Goal: Find specific page/section: Find specific page/section

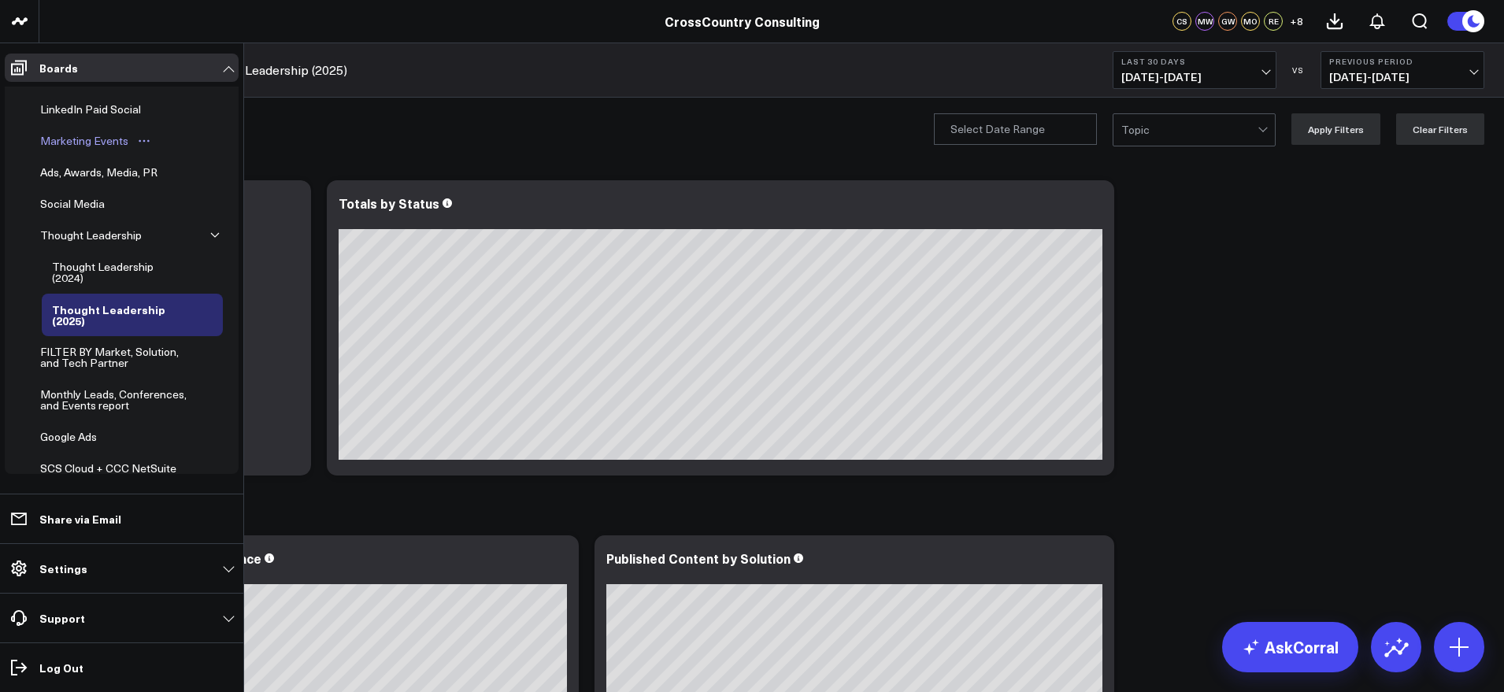
scroll to position [376, 0]
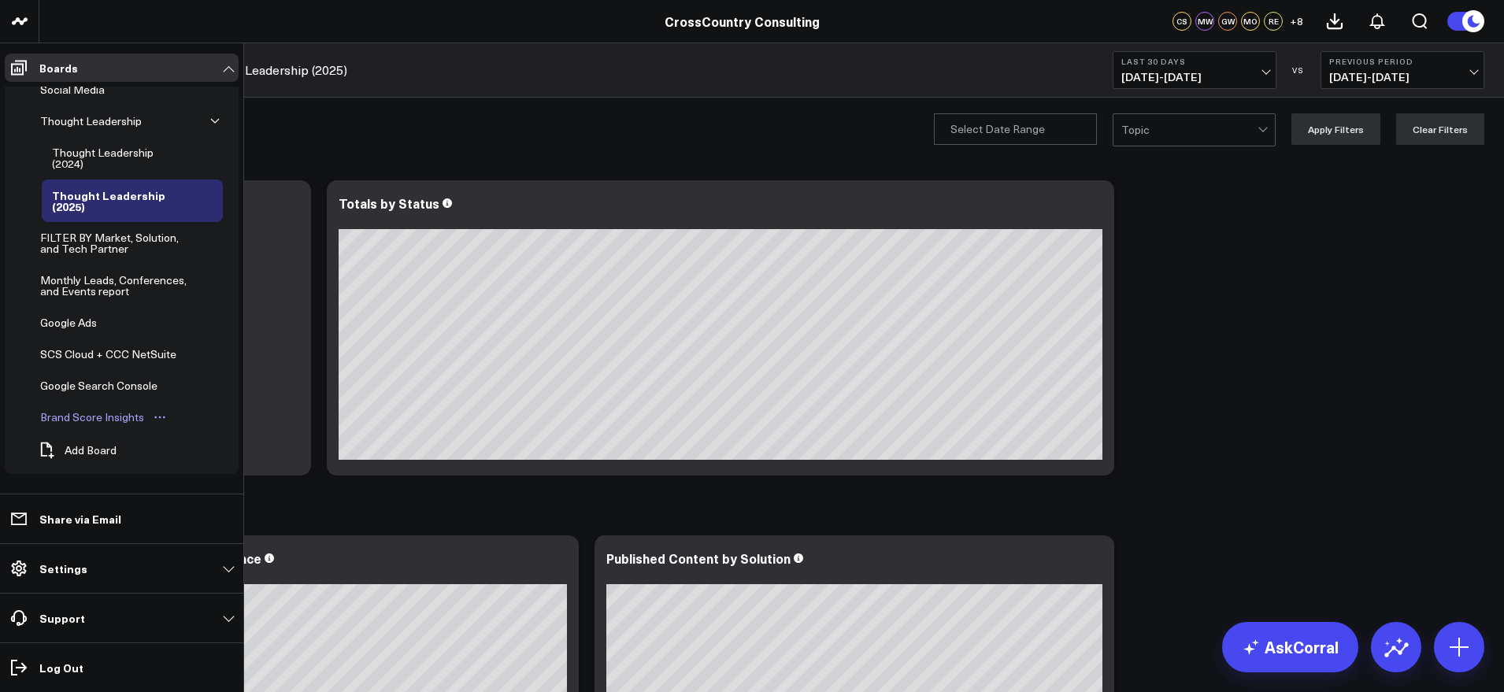
click at [110, 412] on div "Brand Score Insights" at bounding box center [92, 417] width 112 height 19
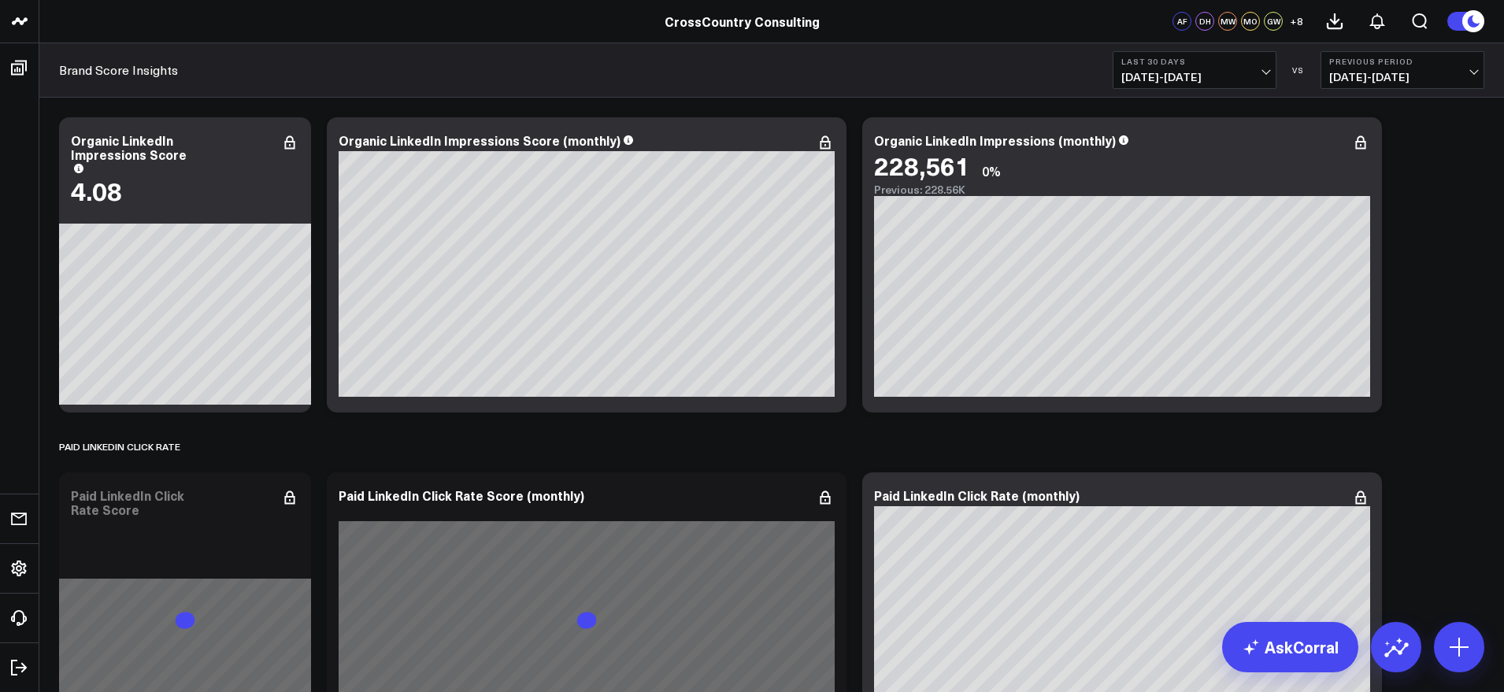
scroll to position [4922, 0]
